Goal: Task Accomplishment & Management: Use online tool/utility

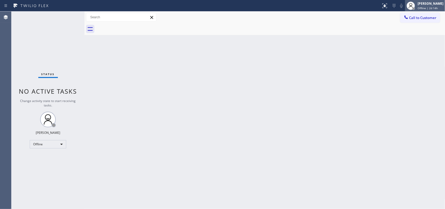
click at [433, 8] on span "Offline | 2d 14h" at bounding box center [428, 8] width 20 height 4
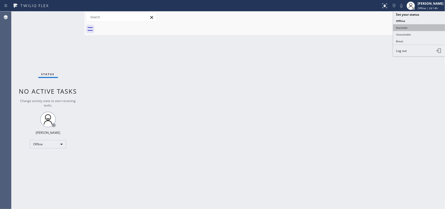
drag, startPoint x: 422, startPoint y: 33, endPoint x: 422, endPoint y: 29, distance: 3.7
click at [422, 29] on ul "Set your status Offline Available Unavailable Break Log out" at bounding box center [419, 33] width 52 height 45
click at [422, 29] on button "Available" at bounding box center [419, 27] width 52 height 7
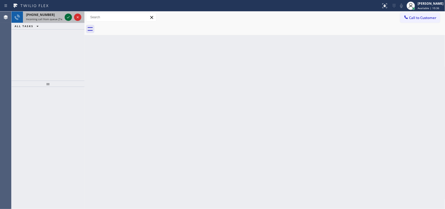
click at [69, 16] on icon at bounding box center [68, 17] width 6 height 6
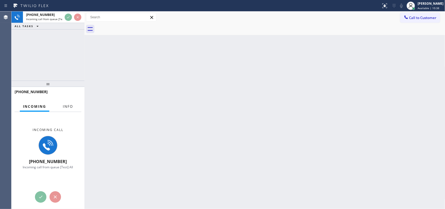
click at [68, 110] on button "Info" at bounding box center [68, 106] width 16 height 10
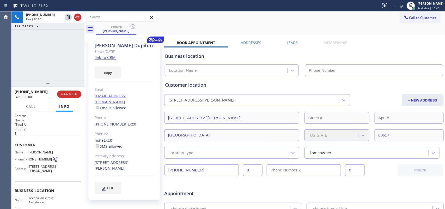
type input "[PHONE_NUMBER]"
click at [108, 58] on link "link to CRM" at bounding box center [105, 57] width 21 height 5
click at [33, 104] on span "Call" at bounding box center [31, 106] width 10 height 5
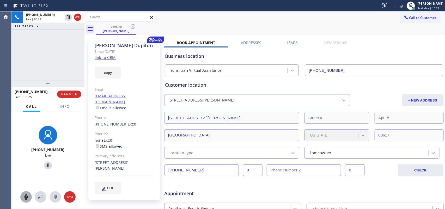
click at [27, 196] on icon at bounding box center [26, 196] width 3 height 5
click at [47, 162] on icon at bounding box center [48, 165] width 6 height 6
click at [45, 165] on icon at bounding box center [48, 165] width 6 height 6
click at [25, 197] on icon at bounding box center [26, 196] width 3 height 5
click at [45, 164] on icon at bounding box center [48, 165] width 6 height 6
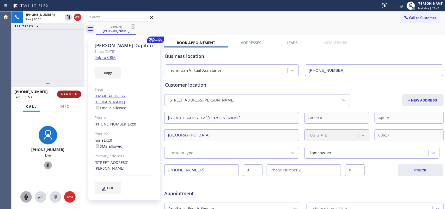
click at [71, 93] on span "HANG UP" at bounding box center [69, 94] width 16 height 4
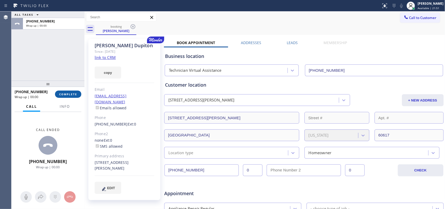
click at [71, 93] on span "COMPLETE" at bounding box center [68, 94] width 18 height 4
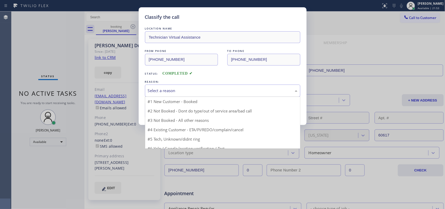
click at [212, 86] on div "Select a reason" at bounding box center [222, 90] width 155 height 12
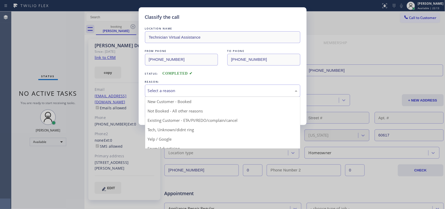
click at [25, 173] on div "Classify the call LOCATION NAME Technician Virtual Assistance FROM PHONE [PHONE…" at bounding box center [222, 104] width 445 height 209
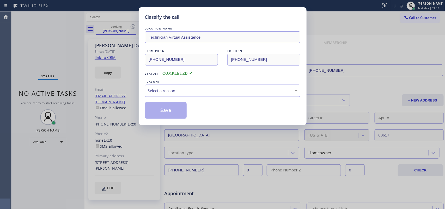
click at [201, 81] on div "REASON:" at bounding box center [222, 81] width 155 height 5
click at [197, 87] on div "Select a reason" at bounding box center [222, 90] width 155 height 12
click at [182, 112] on button "Save" at bounding box center [166, 110] width 42 height 17
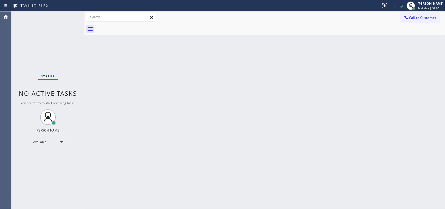
click at [65, 16] on div "Status No active tasks You are ready to start receiving tasks. [PERSON_NAME] Av…" at bounding box center [47, 109] width 73 height 197
click at [124, 88] on div "Back to Dashboard Change Sender ID Customers Technicians Select a contact Outbo…" at bounding box center [264, 109] width 361 height 197
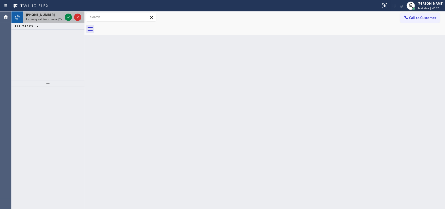
click at [53, 19] on span "Incoming call from queue [Test] All" at bounding box center [47, 19] width 43 height 4
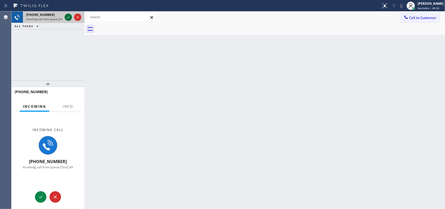
click at [69, 17] on icon at bounding box center [68, 17] width 6 height 6
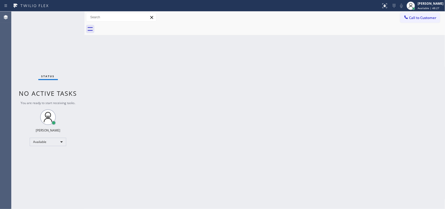
click at [68, 100] on div "Status No active tasks You are ready to start receiving tasks. [PERSON_NAME] Av…" at bounding box center [47, 109] width 73 height 197
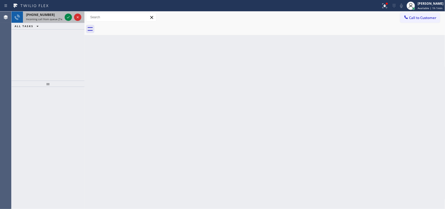
click at [53, 14] on div "[PHONE_NUMBER]" at bounding box center [44, 15] width 37 height 4
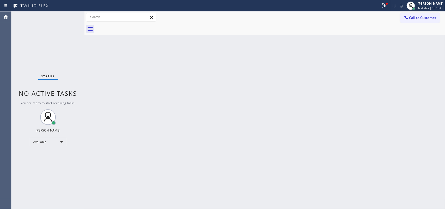
click at [68, 16] on div "Status No active tasks You are ready to start receiving tasks. [PERSON_NAME] Av…" at bounding box center [47, 109] width 73 height 197
click at [358, 78] on div "Back to Dashboard Change Sender ID Customers Technicians Select a contact Outbo…" at bounding box center [264, 109] width 361 height 197
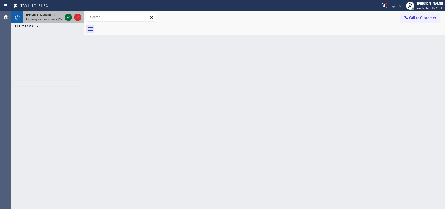
click at [66, 17] on icon at bounding box center [68, 17] width 6 height 6
click at [68, 17] on icon at bounding box center [68, 17] width 3 height 2
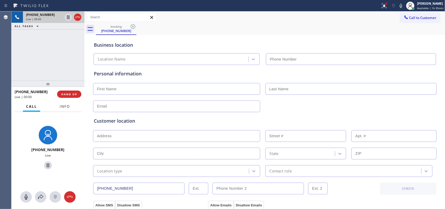
click at [60, 104] on span "Info" at bounding box center [65, 106] width 10 height 5
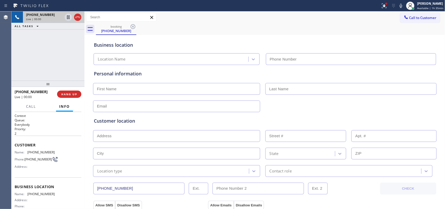
scroll to position [50, 0]
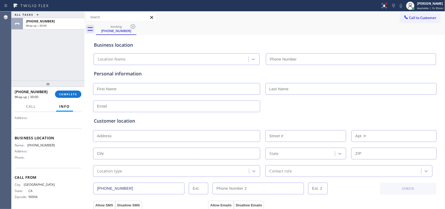
drag, startPoint x: 56, startPoint y: 162, endPoint x: 47, endPoint y: 111, distance: 51.8
click at [40, 107] on div "Call Info Call ended [PHONE_NUMBER] Wrap up | 00:00 Context Queue: Everybody Pr…" at bounding box center [47, 154] width 73 height 107
click at [64, 153] on div "Name: [PHONE_NUMBER] Address: Phone:" at bounding box center [48, 152] width 67 height 18
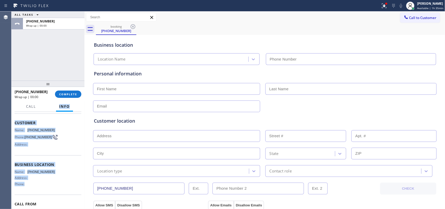
scroll to position [0, 0]
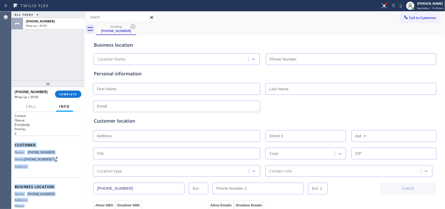
drag, startPoint x: 65, startPoint y: 163, endPoint x: 14, endPoint y: 142, distance: 55.1
click at [15, 142] on div "Context Queue: Everybody Priority: 2 Customer Name: [PHONE_NUMBER] Phone: [PHON…" at bounding box center [48, 184] width 67 height 143
copy div "Customer Name: [PHONE_NUMBER] Phone: [PHONE_NUMBER] Address: Business location …"
click at [67, 93] on span "COMPLETE" at bounding box center [68, 94] width 18 height 4
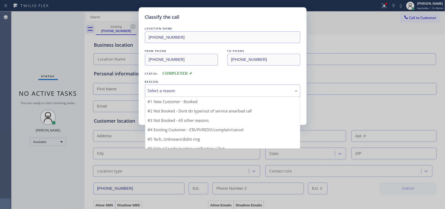
click at [152, 93] on div "Select a reason" at bounding box center [223, 91] width 150 height 6
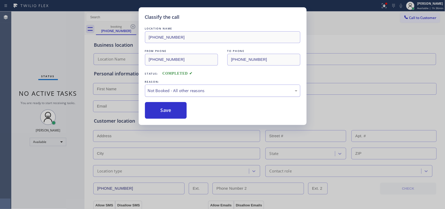
click at [167, 88] on div "Not Booked - All other reasons" at bounding box center [223, 91] width 150 height 6
click at [171, 112] on button "Save" at bounding box center [166, 110] width 42 height 17
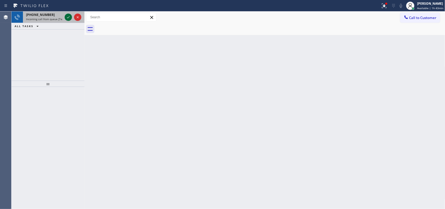
click at [69, 18] on icon at bounding box center [68, 17] width 6 height 6
click at [67, 16] on icon at bounding box center [68, 17] width 6 height 6
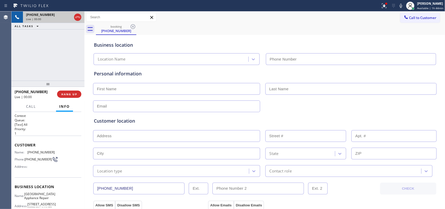
type input "[PHONE_NUMBER]"
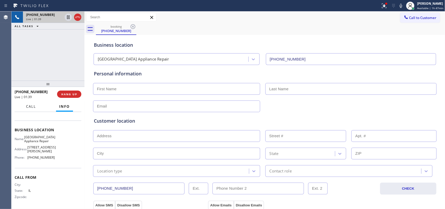
click at [34, 104] on span "Call" at bounding box center [31, 106] width 10 height 5
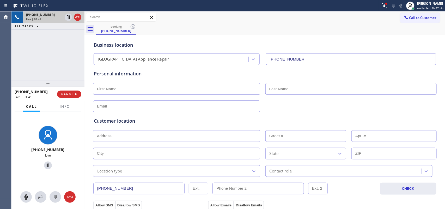
drag, startPoint x: 25, startPoint y: 194, endPoint x: 33, endPoint y: 188, distance: 10.0
click at [25, 195] on icon at bounding box center [26, 197] width 6 height 6
click at [46, 165] on icon at bounding box center [48, 165] width 6 height 6
click at [29, 196] on icon at bounding box center [26, 197] width 6 height 6
click at [45, 166] on icon at bounding box center [48, 165] width 6 height 6
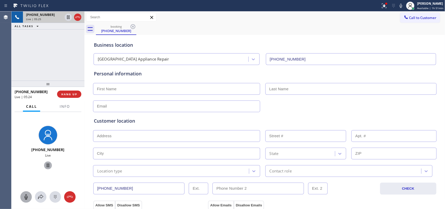
scroll to position [65, 0]
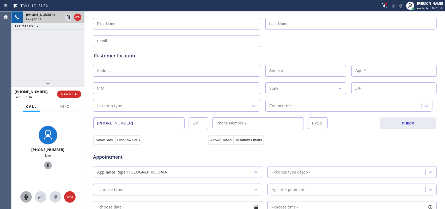
click at [108, 70] on input "text" at bounding box center [176, 71] width 167 height 12
paste input "[STREET_ADDRESS]"
type input "[STREET_ADDRESS]"
type input "9238"
type input "[GEOGRAPHIC_DATA]"
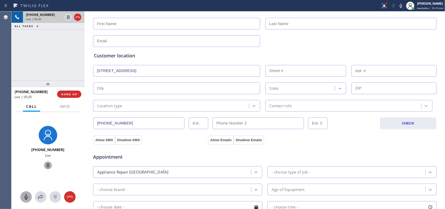
type input "60619"
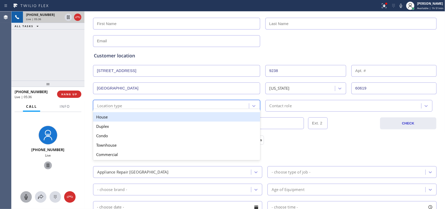
click at [164, 103] on div "Location type" at bounding box center [172, 105] width 154 height 9
click at [165, 113] on div "House" at bounding box center [176, 116] width 167 height 9
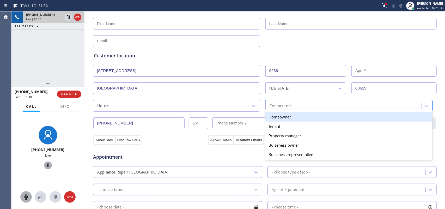
click at [276, 107] on div "Contact role" at bounding box center [281, 106] width 22 height 6
click at [282, 115] on div "Homeowner" at bounding box center [348, 116] width 167 height 9
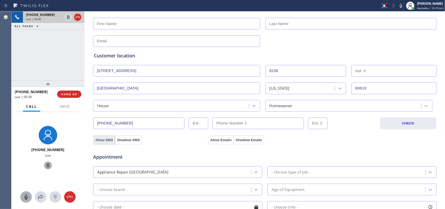
click at [106, 141] on button "Allow SMS" at bounding box center [104, 139] width 22 height 9
click at [221, 142] on button "Allow Emails" at bounding box center [221, 139] width 26 height 9
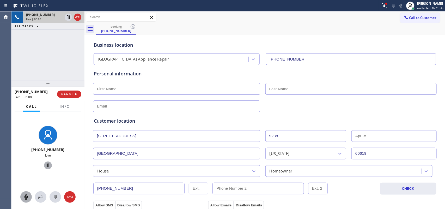
click at [106, 88] on input "text" at bounding box center [176, 89] width 167 height 12
paste input "Manny"
type input "Manny"
click at [285, 86] on input "text" at bounding box center [350, 89] width 171 height 12
type input "[PERSON_NAME]"
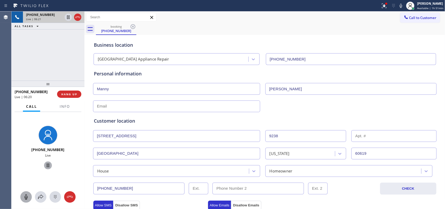
click at [107, 105] on input "text" at bounding box center [176, 106] width 167 height 12
paste input "[EMAIL_ADDRESS][DOMAIN_NAME]"
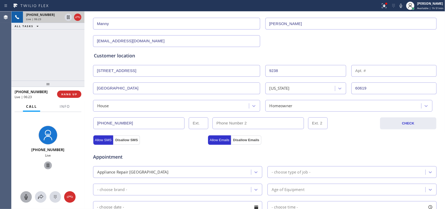
scroll to position [130, 0]
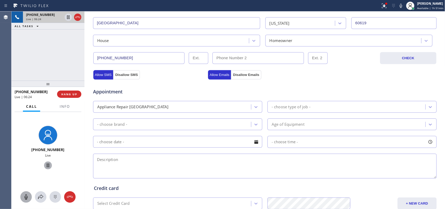
type input "[EMAIL_ADDRESS][DOMAIN_NAME]"
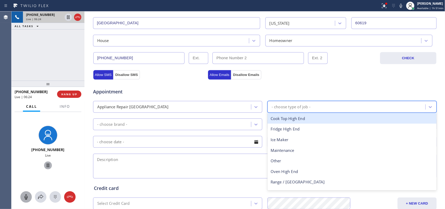
click at [281, 106] on div "- choose type of job -" at bounding box center [291, 107] width 39 height 6
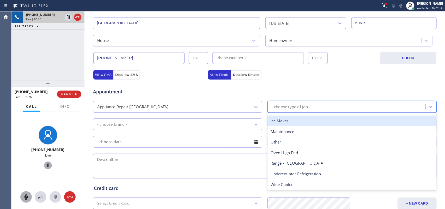
scroll to position [0, 0]
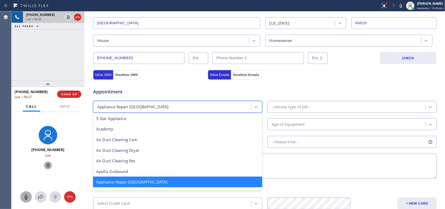
click at [223, 105] on div "Appliance Repair [GEOGRAPHIC_DATA]" at bounding box center [173, 106] width 156 height 9
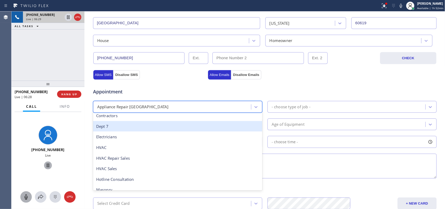
scroll to position [33, 0]
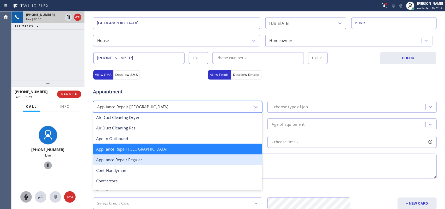
click at [168, 159] on div "Appliance Repair Regular" at bounding box center [177, 159] width 169 height 11
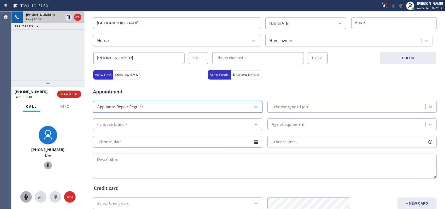
click at [345, 108] on div "- choose type of job -" at bounding box center [347, 106] width 156 height 9
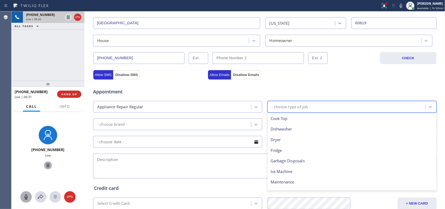
scroll to position [72, 0]
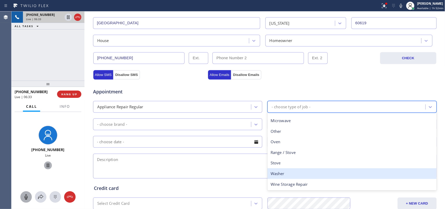
click at [290, 177] on div "Washer" at bounding box center [352, 173] width 169 height 11
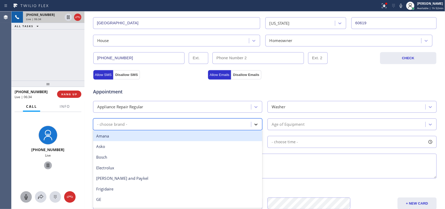
click at [256, 126] on icon at bounding box center [255, 124] width 5 height 5
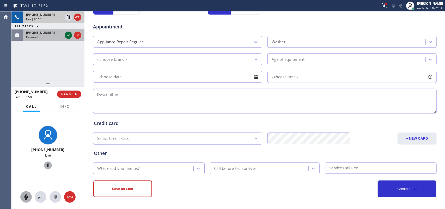
click at [67, 36] on icon at bounding box center [68, 35] width 6 height 6
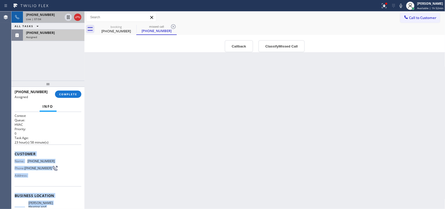
drag, startPoint x: 58, startPoint y: 156, endPoint x: 15, endPoint y: 150, distance: 43.1
click at [15, 150] on div "Context Queue: HVAC Priority: 0 Task Age: [DEMOGRAPHIC_DATA] hour(s) 58 minute(…" at bounding box center [48, 195] width 67 height 164
copy div "Customer Name: [PHONE_NUMBER] Phone: [PHONE_NUMBER] Address: Business location …"
click at [282, 47] on button "Classify Missed Call" at bounding box center [281, 46] width 46 height 12
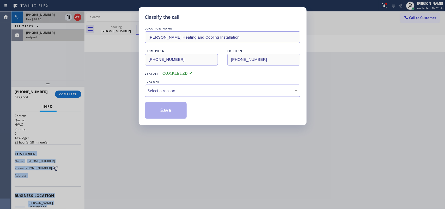
click at [270, 88] on div "Select a reason" at bounding box center [223, 91] width 150 height 6
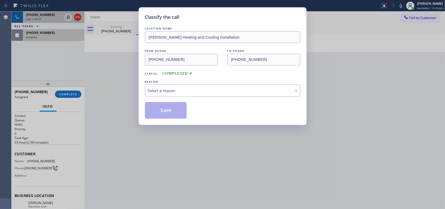
click at [217, 84] on div "REASON:" at bounding box center [222, 81] width 155 height 5
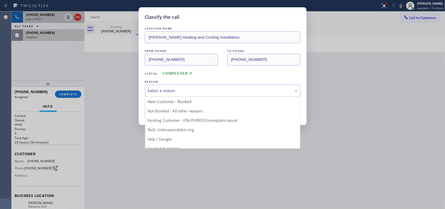
click at [213, 94] on div "Select a reason" at bounding box center [222, 90] width 155 height 12
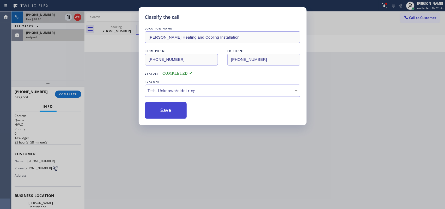
drag, startPoint x: 196, startPoint y: 131, endPoint x: 181, endPoint y: 118, distance: 19.4
click at [175, 112] on button "Save" at bounding box center [166, 110] width 42 height 17
drag, startPoint x: 175, startPoint y: 112, endPoint x: 171, endPoint y: 101, distance: 12.2
click at [175, 112] on button "Save" at bounding box center [166, 110] width 42 height 17
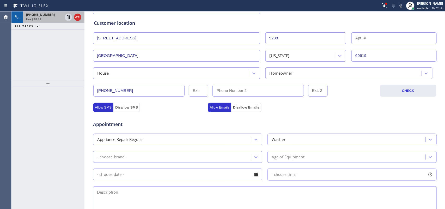
scroll to position [196, 0]
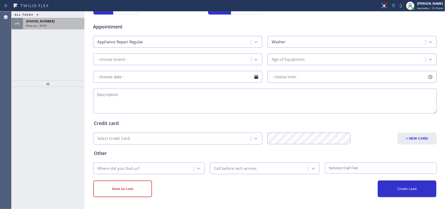
click at [59, 25] on div "Wrap up | 00:00" at bounding box center [53, 26] width 55 height 4
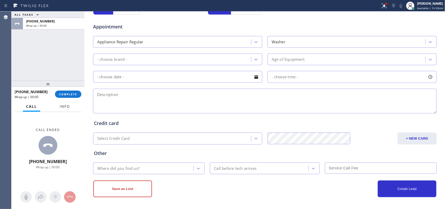
click at [64, 105] on span "Info" at bounding box center [65, 106] width 10 height 5
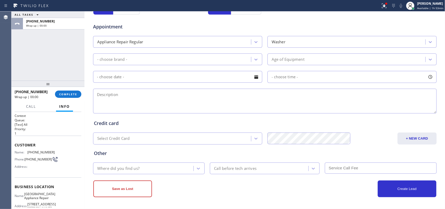
scroll to position [62, 0]
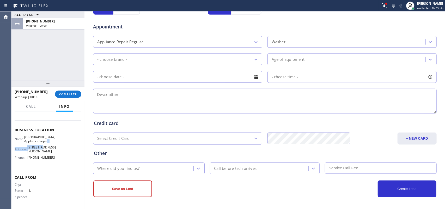
drag, startPoint x: 41, startPoint y: 144, endPoint x: 35, endPoint y: 136, distance: 9.7
click at [37, 138] on div "Name: [GEOGRAPHIC_DATA] Appliance Repair Address: [STREET_ADDRESS][PERSON_NAME]…" at bounding box center [35, 148] width 40 height 26
click at [58, 138] on div "Name: [GEOGRAPHIC_DATA] Appliance Repair Address: [STREET_ADDRESS][PERSON_NAME]…" at bounding box center [48, 148] width 67 height 26
drag, startPoint x: 34, startPoint y: 140, endPoint x: 25, endPoint y: 132, distance: 12.4
click at [25, 135] on div "Name: [GEOGRAPHIC_DATA] Appliance Repair" at bounding box center [35, 139] width 40 height 8
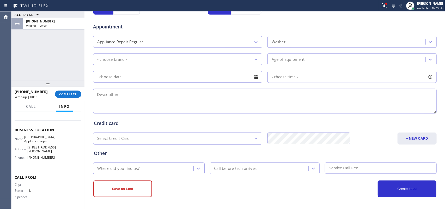
click at [111, 99] on textarea at bounding box center [265, 101] width 344 height 25
paste textarea "3-6/ $75/ GE SBS toploader/ [DEMOGRAPHIC_DATA]/ not spinning/ started a week ag…"
type textarea "3-6/ $75/ GE SBS toploader/ [DEMOGRAPHIC_DATA]/ not spinning/ started a week ag…"
click at [239, 55] on div "- choose brand -" at bounding box center [173, 59] width 156 height 9
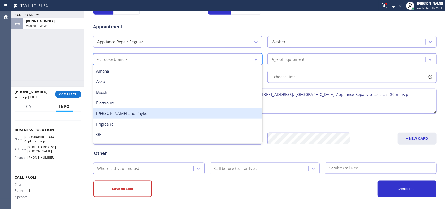
scroll to position [33, 0]
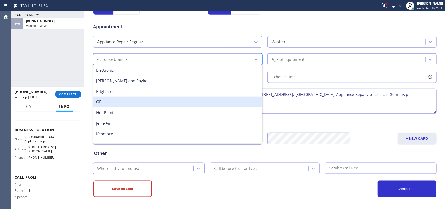
click at [175, 101] on div "GE" at bounding box center [177, 101] width 169 height 11
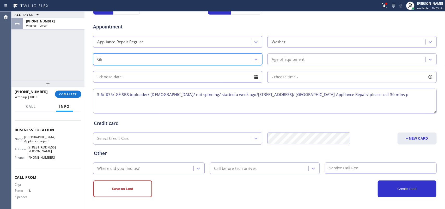
click at [301, 59] on div "Age of Equipment" at bounding box center [288, 59] width 33 height 6
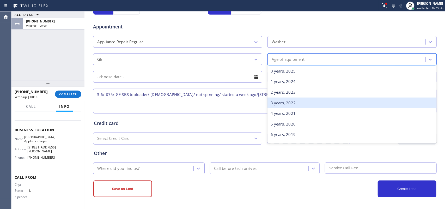
click at [307, 106] on div "3 years, 2022" at bounding box center [352, 103] width 169 height 11
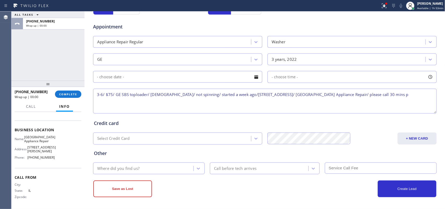
click at [253, 80] on div at bounding box center [256, 76] width 9 height 9
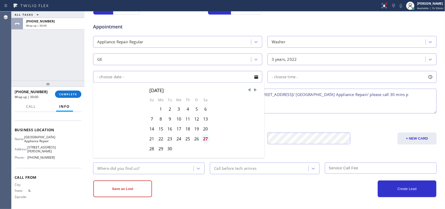
click at [203, 138] on div "27" at bounding box center [205, 139] width 9 height 10
type input "[DATE]"
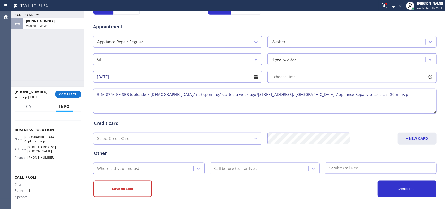
click at [429, 80] on div at bounding box center [430, 76] width 9 height 9
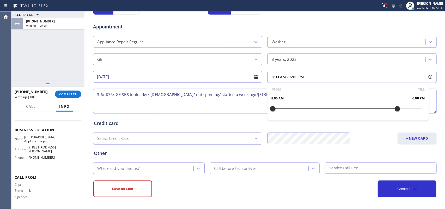
drag, startPoint x: 271, startPoint y: 109, endPoint x: 393, endPoint y: 113, distance: 122.1
click at [394, 113] on div at bounding box center [397, 108] width 6 height 11
drag, startPoint x: 272, startPoint y: 110, endPoint x: 359, endPoint y: 116, distance: 87.3
click at [359, 116] on div "FROM TILL 3:00 PM 6:00 PM" at bounding box center [348, 102] width 161 height 38
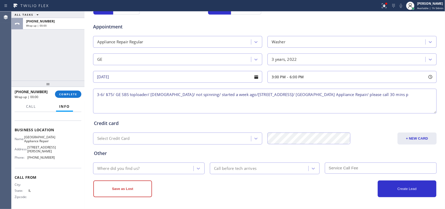
click at [145, 105] on textarea "3-6/ $75/ GE SBS toploader/ [DEMOGRAPHIC_DATA]/ not spinning/ started a week ag…" at bounding box center [265, 101] width 344 height 25
click at [196, 167] on icon at bounding box center [198, 168] width 5 height 5
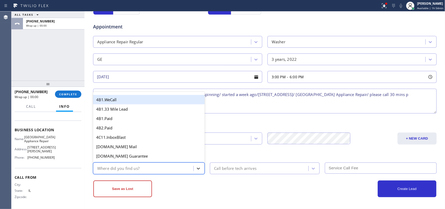
type input "g"
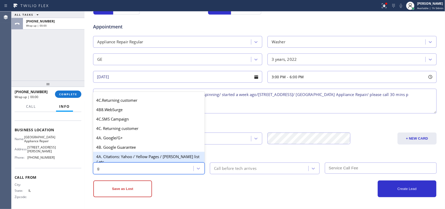
scroll to position [98, 0]
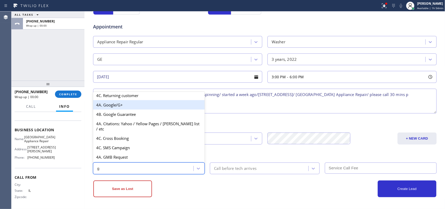
click at [139, 109] on div "4A. Google/G+" at bounding box center [149, 104] width 112 height 9
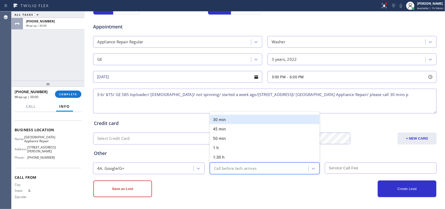
click at [287, 168] on div "Call before tech arrives" at bounding box center [260, 168] width 97 height 9
click at [255, 118] on div "30 min" at bounding box center [265, 119] width 110 height 9
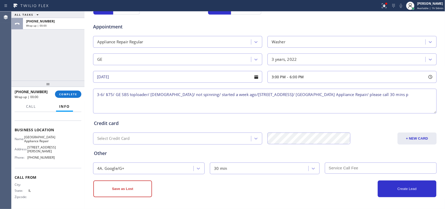
click at [350, 166] on input "text" at bounding box center [381, 167] width 112 height 11
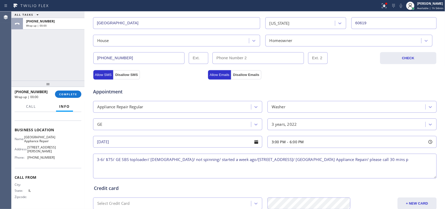
scroll to position [196, 0]
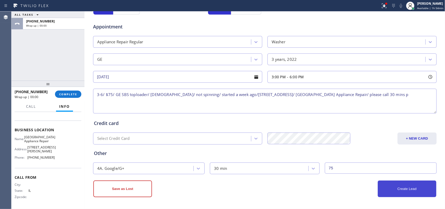
type input "75"
click at [422, 190] on button "Create Lead" at bounding box center [407, 188] width 59 height 17
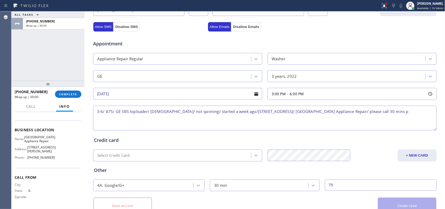
scroll to position [214, 0]
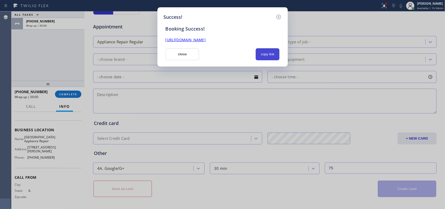
click at [273, 56] on button "copy link" at bounding box center [268, 54] width 24 height 12
click at [206, 39] on link "[URL][DOMAIN_NAME]" at bounding box center [186, 39] width 40 height 5
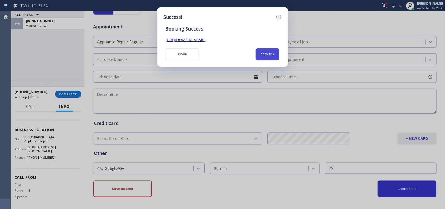
click at [267, 56] on button "copy link" at bounding box center [268, 54] width 24 height 12
click at [180, 57] on button "close" at bounding box center [183, 54] width 34 height 12
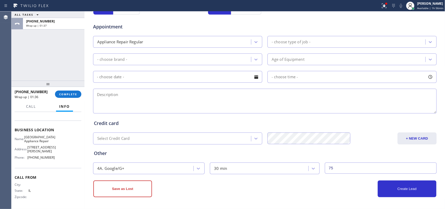
scroll to position [0, 0]
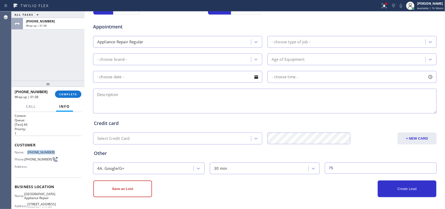
drag, startPoint x: 57, startPoint y: 150, endPoint x: 27, endPoint y: 150, distance: 30.0
click at [27, 150] on div "Name: [PHONE_NUMBER] Phone: [PHONE_NUMBER] Address:" at bounding box center [48, 160] width 67 height 21
click at [27, 150] on span "Name:" at bounding box center [21, 152] width 13 height 4
drag, startPoint x: 27, startPoint y: 150, endPoint x: 31, endPoint y: 152, distance: 4.2
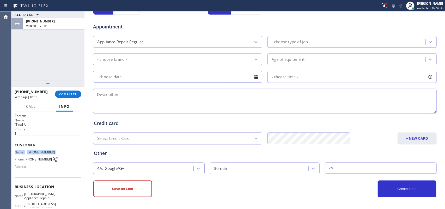
click at [31, 152] on div "Name: [PHONE_NUMBER]" at bounding box center [35, 152] width 40 height 4
click at [58, 153] on div "Name: [PHONE_NUMBER] Phone: [PHONE_NUMBER] Address:" at bounding box center [48, 160] width 67 height 21
drag, startPoint x: 55, startPoint y: 150, endPoint x: 28, endPoint y: 151, distance: 27.4
click at [28, 151] on div "Name: [PHONE_NUMBER] Phone: [PHONE_NUMBER] Address:" at bounding box center [48, 160] width 67 height 21
copy span "[PHONE_NUMBER]"
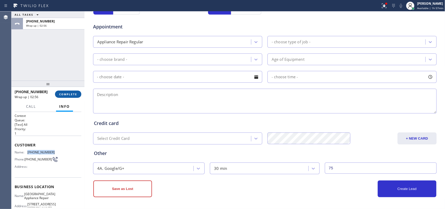
click at [76, 97] on button "COMPLETE" at bounding box center [68, 93] width 26 height 7
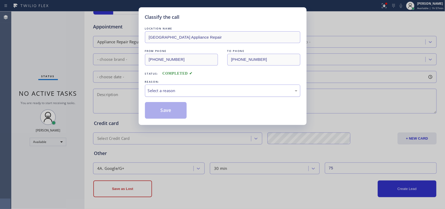
click at [221, 90] on div "Select a reason" at bounding box center [223, 91] width 150 height 6
click at [178, 109] on button "Save" at bounding box center [166, 110] width 42 height 17
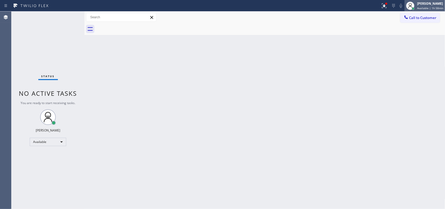
click at [421, 6] on span "Available | 1h 58min" at bounding box center [430, 8] width 26 height 4
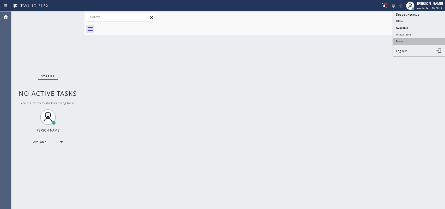
click at [425, 40] on button "Break" at bounding box center [419, 41] width 52 height 7
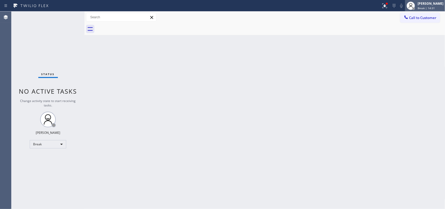
click at [424, 8] on span "Break | 14:31" at bounding box center [426, 8] width 17 height 4
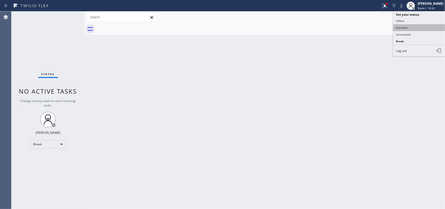
click at [421, 27] on button "Available" at bounding box center [419, 27] width 52 height 7
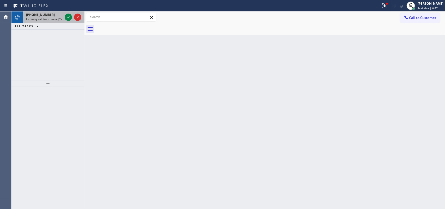
click at [57, 20] on span "Incoming call from queue [Test] All" at bounding box center [47, 19] width 43 height 4
click at [69, 17] on icon at bounding box center [68, 17] width 3 height 2
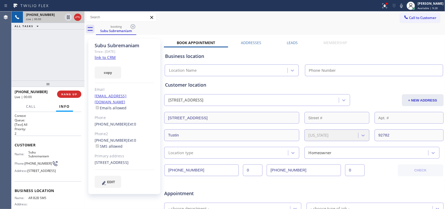
type input "[PHONE_NUMBER]"
click at [108, 56] on link "link to CRM" at bounding box center [105, 57] width 21 height 5
click at [28, 106] on span "Call" at bounding box center [31, 106] width 10 height 5
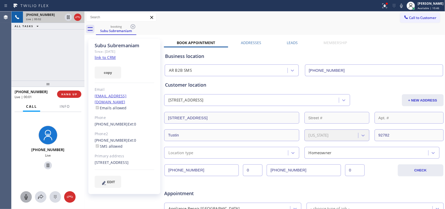
click at [26, 196] on icon at bounding box center [26, 197] width 6 height 6
click at [48, 165] on icon at bounding box center [48, 165] width 6 height 6
click at [47, 165] on icon at bounding box center [48, 165] width 6 height 6
drag, startPoint x: 28, startPoint y: 196, endPoint x: 32, endPoint y: 189, distance: 8.1
click at [29, 196] on icon at bounding box center [26, 197] width 6 height 6
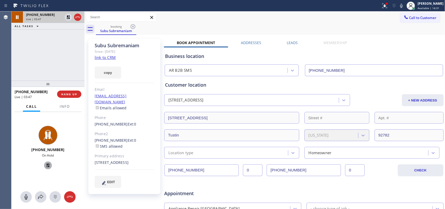
click at [45, 163] on icon at bounding box center [48, 165] width 6 height 6
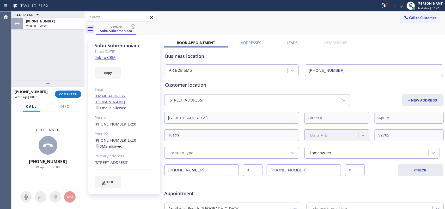
scroll to position [98, 0]
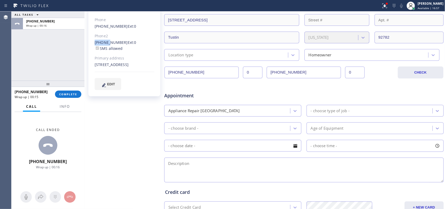
drag, startPoint x: 93, startPoint y: 36, endPoint x: 114, endPoint y: 37, distance: 21.4
click at [110, 37] on div "Subu Subremaniam Since: [DATE] link to CRM copy Email [EMAIL_ADDRESS][DOMAIN_NA…" at bounding box center [124, 18] width 72 height 155
click at [114, 40] on link "[PHONE_NUMBER]" at bounding box center [111, 42] width 33 height 5
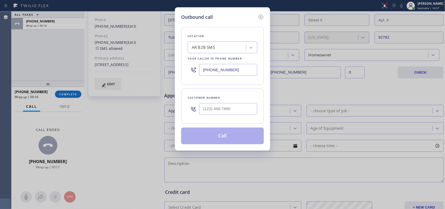
drag, startPoint x: 114, startPoint y: 37, endPoint x: 118, endPoint y: 37, distance: 3.4
click at [118, 37] on div "Outbound call Location AR B2B SMS Your caller id phone number [PHONE_NUMBER] Cu…" at bounding box center [222, 104] width 445 height 209
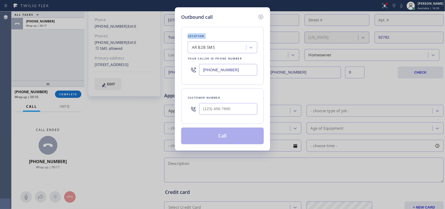
type input "[PHONE_NUMBER]"
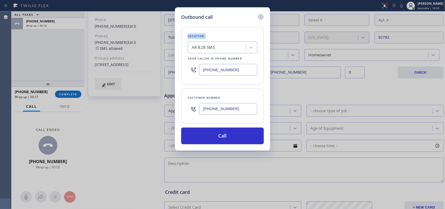
click at [258, 16] on icon at bounding box center [261, 17] width 6 height 6
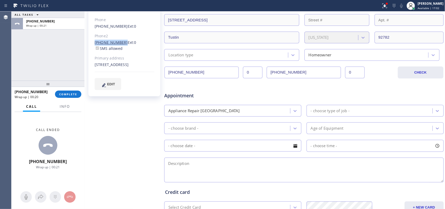
drag, startPoint x: 92, startPoint y: 37, endPoint x: 119, endPoint y: 37, distance: 27.9
click at [119, 37] on div "Subu Subremaniam Since: [DATE] link to CRM copy Email [EMAIL_ADDRESS][DOMAIN_NA…" at bounding box center [124, 18] width 72 height 155
click at [119, 40] on link "[PHONE_NUMBER]" at bounding box center [111, 42] width 33 height 5
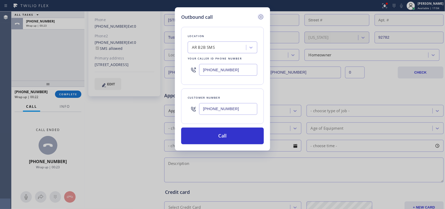
click at [263, 16] on icon at bounding box center [261, 17] width 6 height 6
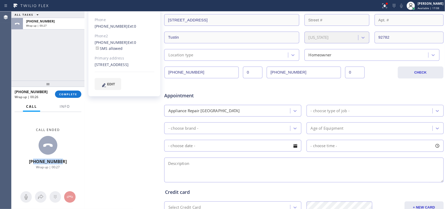
drag, startPoint x: 68, startPoint y: 163, endPoint x: 39, endPoint y: 159, distance: 29.4
click at [39, 159] on div "Call ended [PHONE_NUMBER] Wrap up | 00:27" at bounding box center [47, 148] width 73 height 73
copy span "9493167534"
click at [73, 91] on button "COMPLETE" at bounding box center [68, 93] width 26 height 7
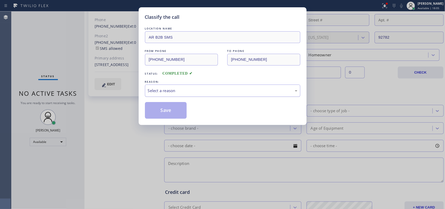
click at [237, 91] on div "Select a reason" at bounding box center [223, 91] width 150 height 6
click at [180, 110] on button "Save" at bounding box center [166, 110] width 42 height 17
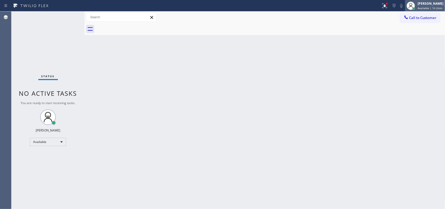
click at [417, 5] on div at bounding box center [410, 5] width 11 height 11
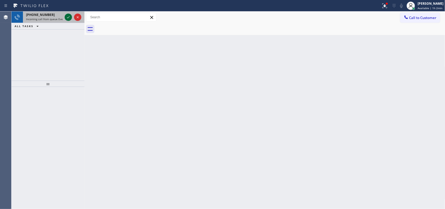
click at [67, 16] on icon at bounding box center [68, 17] width 6 height 6
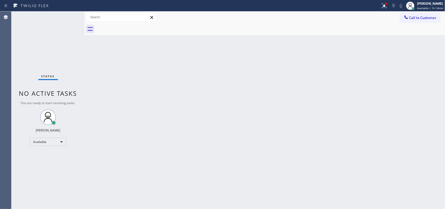
click at [53, 131] on div "[PERSON_NAME]" at bounding box center [48, 130] width 25 height 4
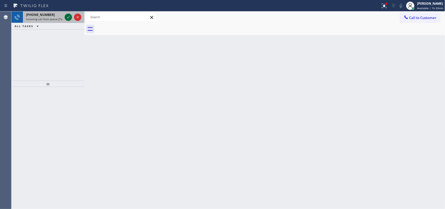
click at [68, 17] on icon at bounding box center [68, 17] width 6 height 6
click at [68, 14] on icon at bounding box center [68, 17] width 6 height 6
click at [67, 16] on icon at bounding box center [68, 17] width 6 height 6
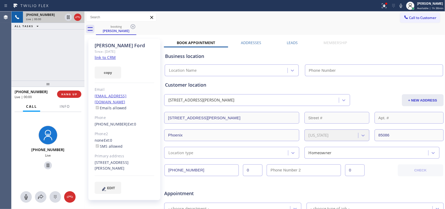
type input "[PHONE_NUMBER]"
click at [112, 55] on link "link to CRM" at bounding box center [105, 57] width 21 height 5
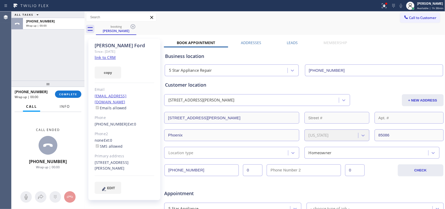
click at [67, 105] on span "Info" at bounding box center [65, 106] width 10 height 5
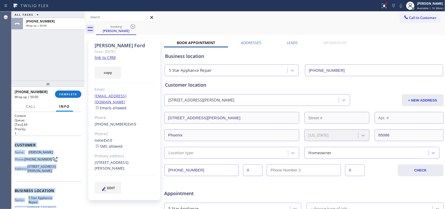
drag, startPoint x: 54, startPoint y: 162, endPoint x: 13, endPoint y: 146, distance: 43.8
click at [13, 146] on div "Context Queue: [Test] All Priority: 1 Customer Name: [PERSON_NAME] Phone: [PHON…" at bounding box center [47, 160] width 73 height 97
copy div "Customer Name: [PERSON_NAME] Phone: [PHONE_NUMBER] Address: [STREET_ADDRESS][PE…"
drag, startPoint x: 66, startPoint y: 94, endPoint x: 78, endPoint y: 95, distance: 12.0
click at [67, 95] on span "COMPLETE" at bounding box center [68, 94] width 18 height 4
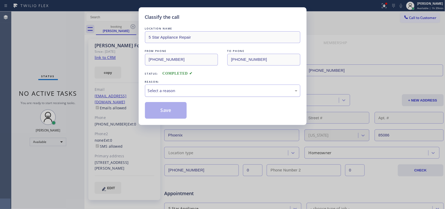
click at [243, 89] on div "Select a reason" at bounding box center [223, 91] width 150 height 6
click at [211, 111] on div "Save" at bounding box center [222, 110] width 155 height 17
click at [200, 80] on div "REASON:" at bounding box center [222, 81] width 155 height 5
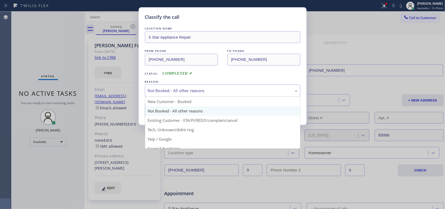
click at [201, 89] on div "Not Booked - All other reasons" at bounding box center [223, 91] width 150 height 6
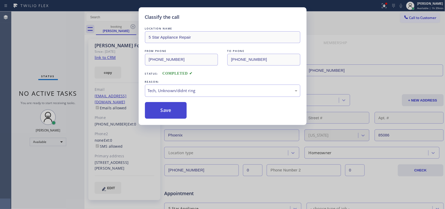
click at [179, 114] on button "Save" at bounding box center [166, 110] width 42 height 17
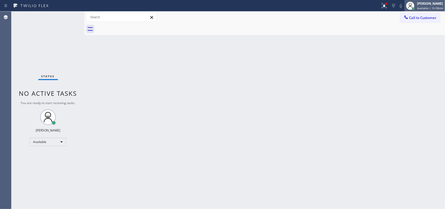
click at [424, 8] on span "Available | 1h 58min" at bounding box center [430, 8] width 26 height 4
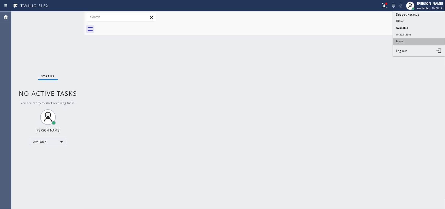
click at [424, 43] on button "Break" at bounding box center [419, 41] width 52 height 7
